Goal: Information Seeking & Learning: Compare options

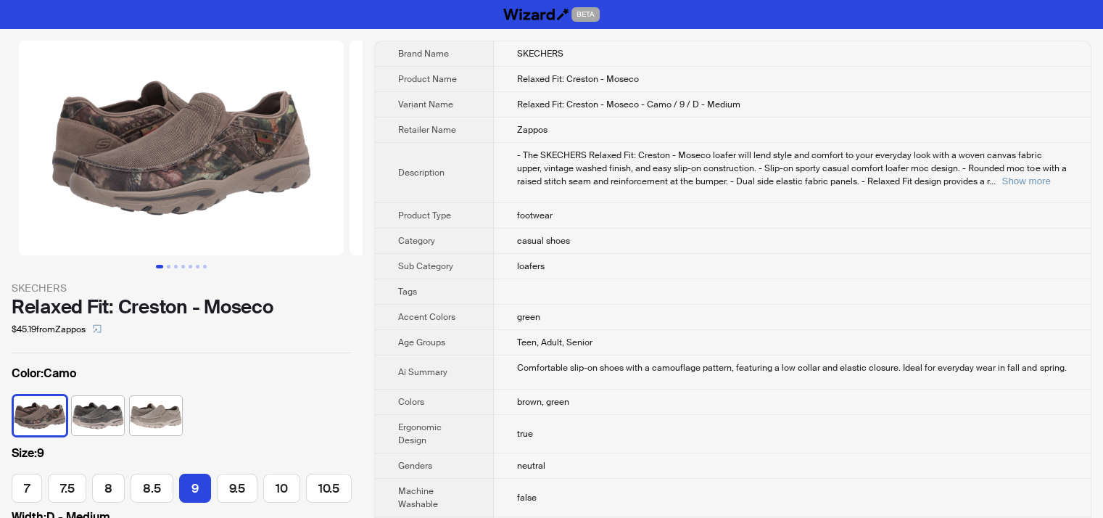
scroll to position [0, 145]
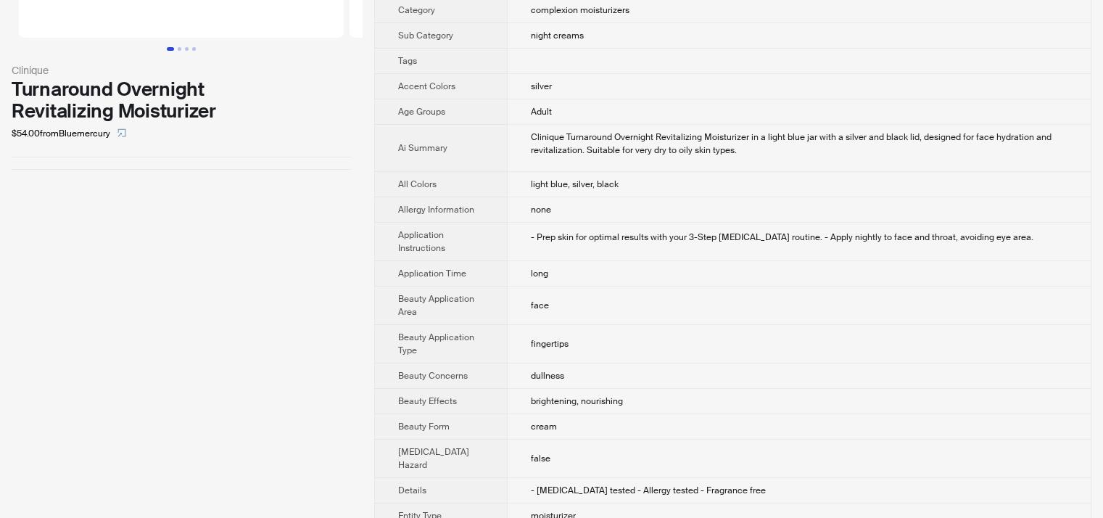
scroll to position [609, 0]
